Goal: Find specific page/section: Find specific page/section

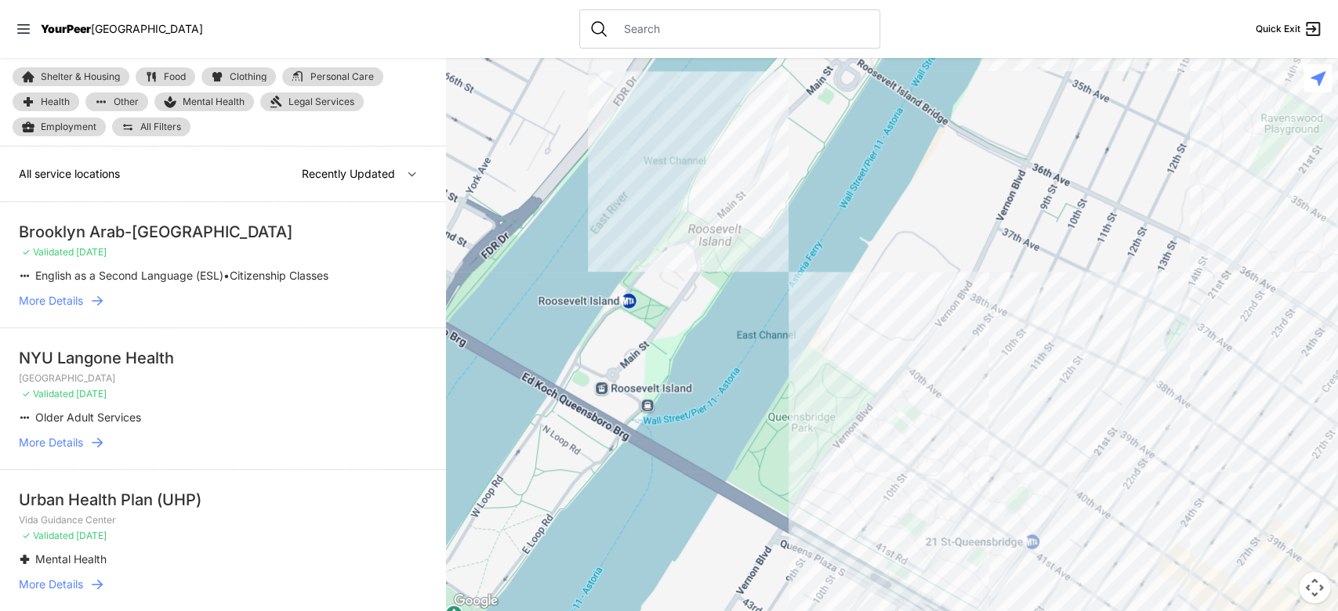
select select "nearby"
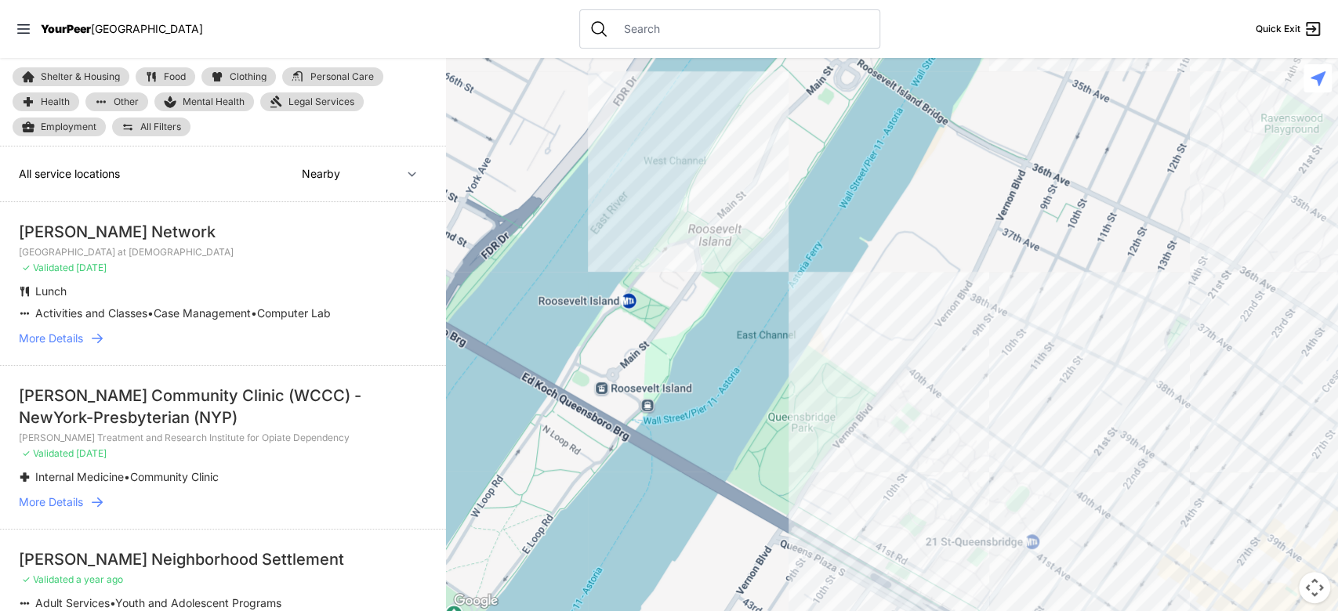
click at [655, 16] on div at bounding box center [729, 28] width 301 height 39
click at [638, 39] on div at bounding box center [729, 28] width 301 height 39
click at [614, 31] on input "text" at bounding box center [741, 29] width 255 height 16
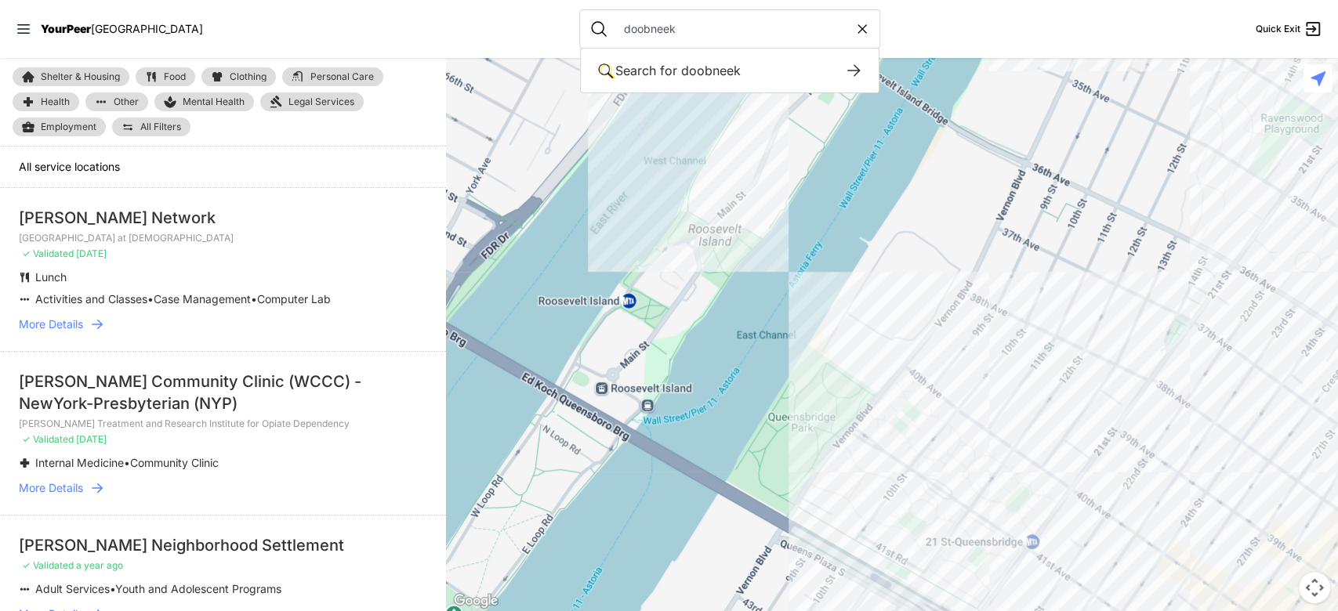
type input "doobneek"
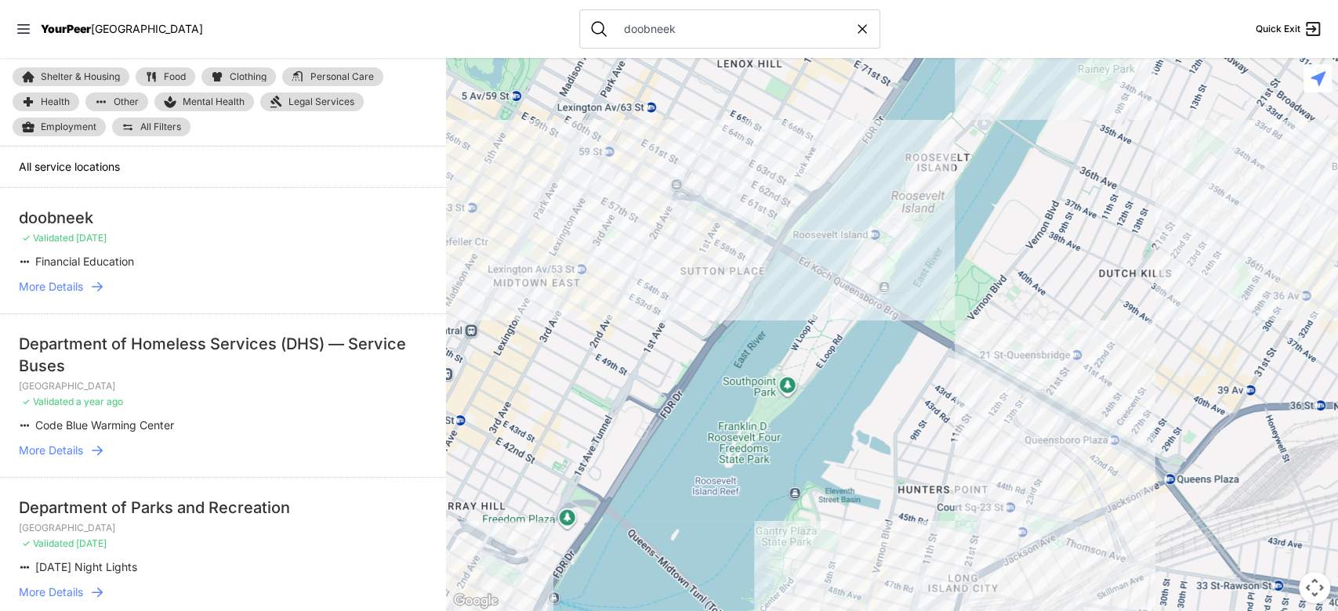
click at [63, 280] on span "More Details" at bounding box center [51, 287] width 64 height 16
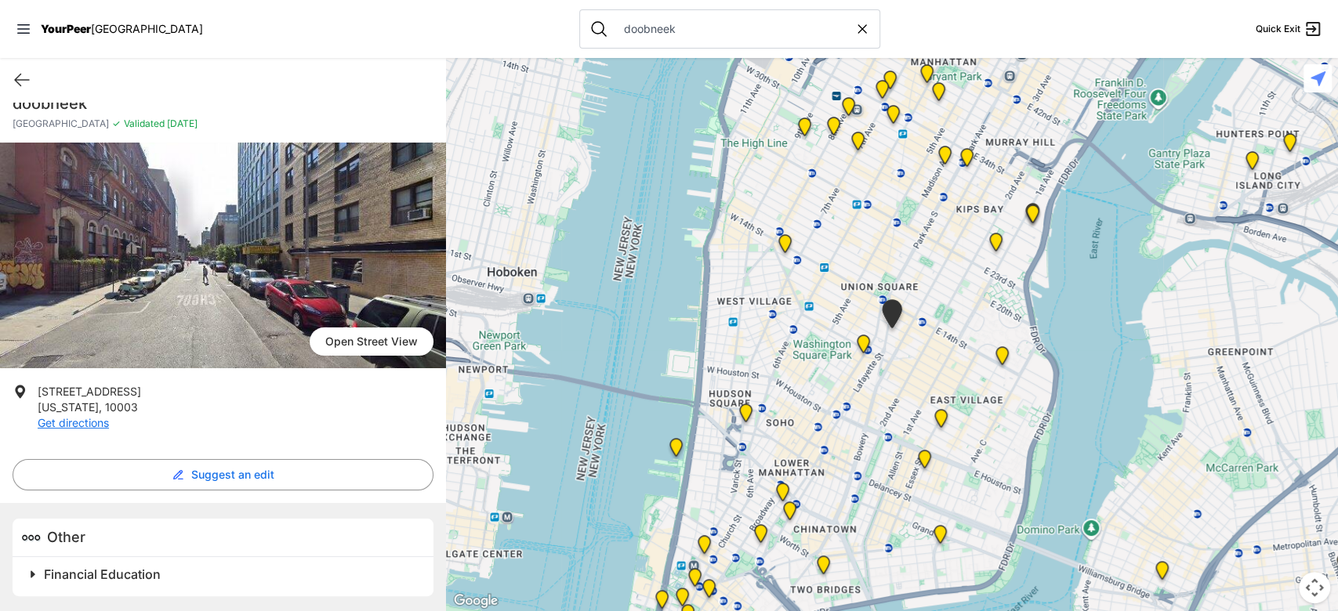
click at [192, 565] on h2 "Financial Education" at bounding box center [229, 574] width 371 height 19
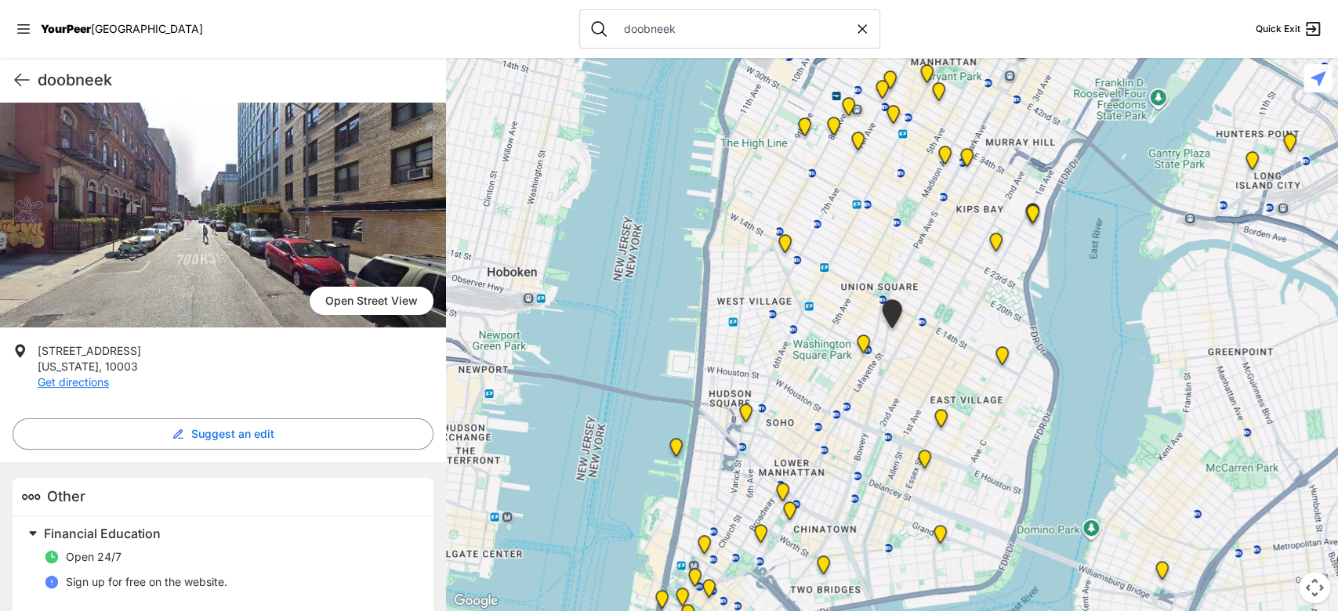
scroll to position [82, 0]
